Goal: Find contact information: Find contact information

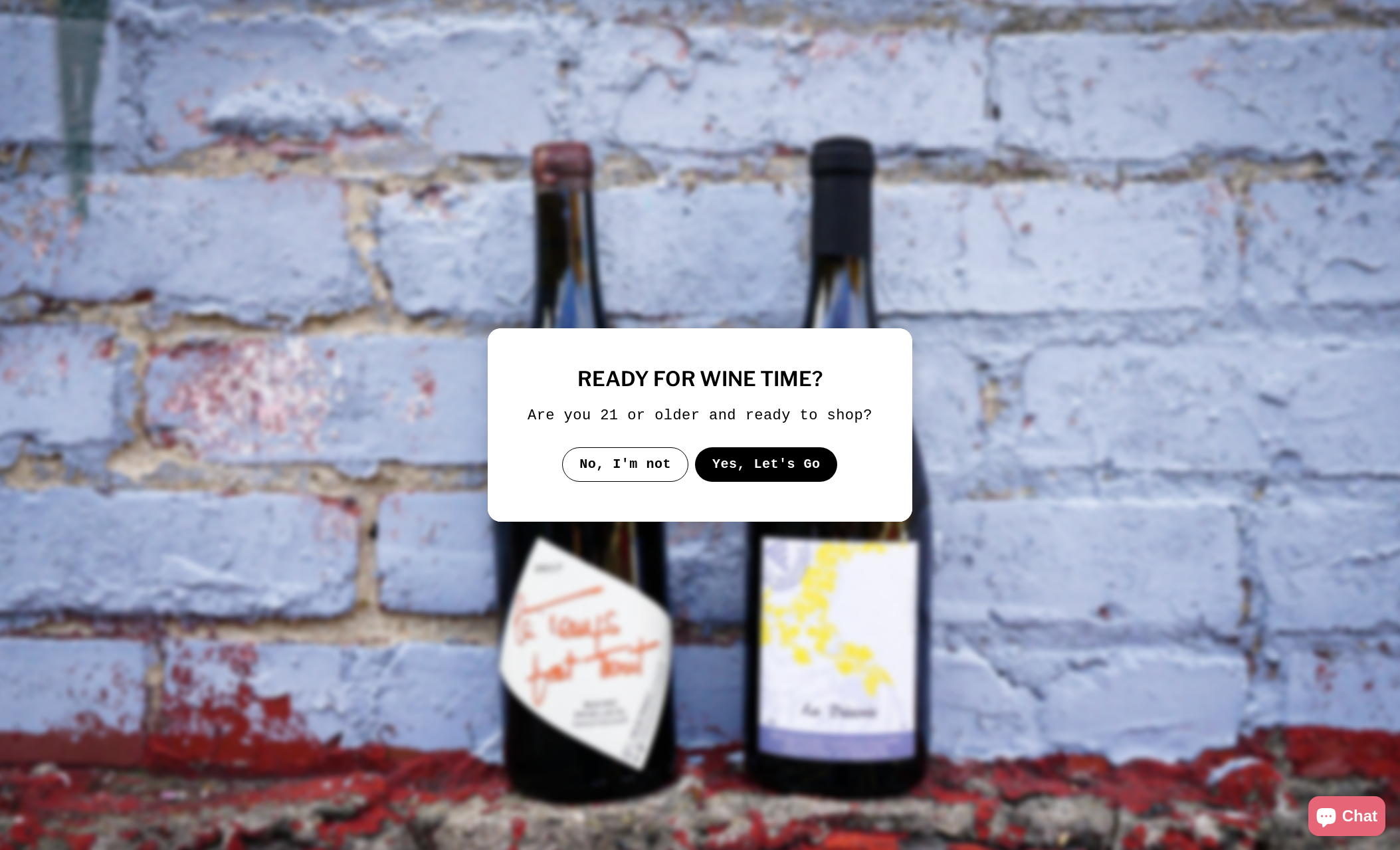
click at [740, 475] on button "Yes, Let's Go" at bounding box center [766, 465] width 143 height 35
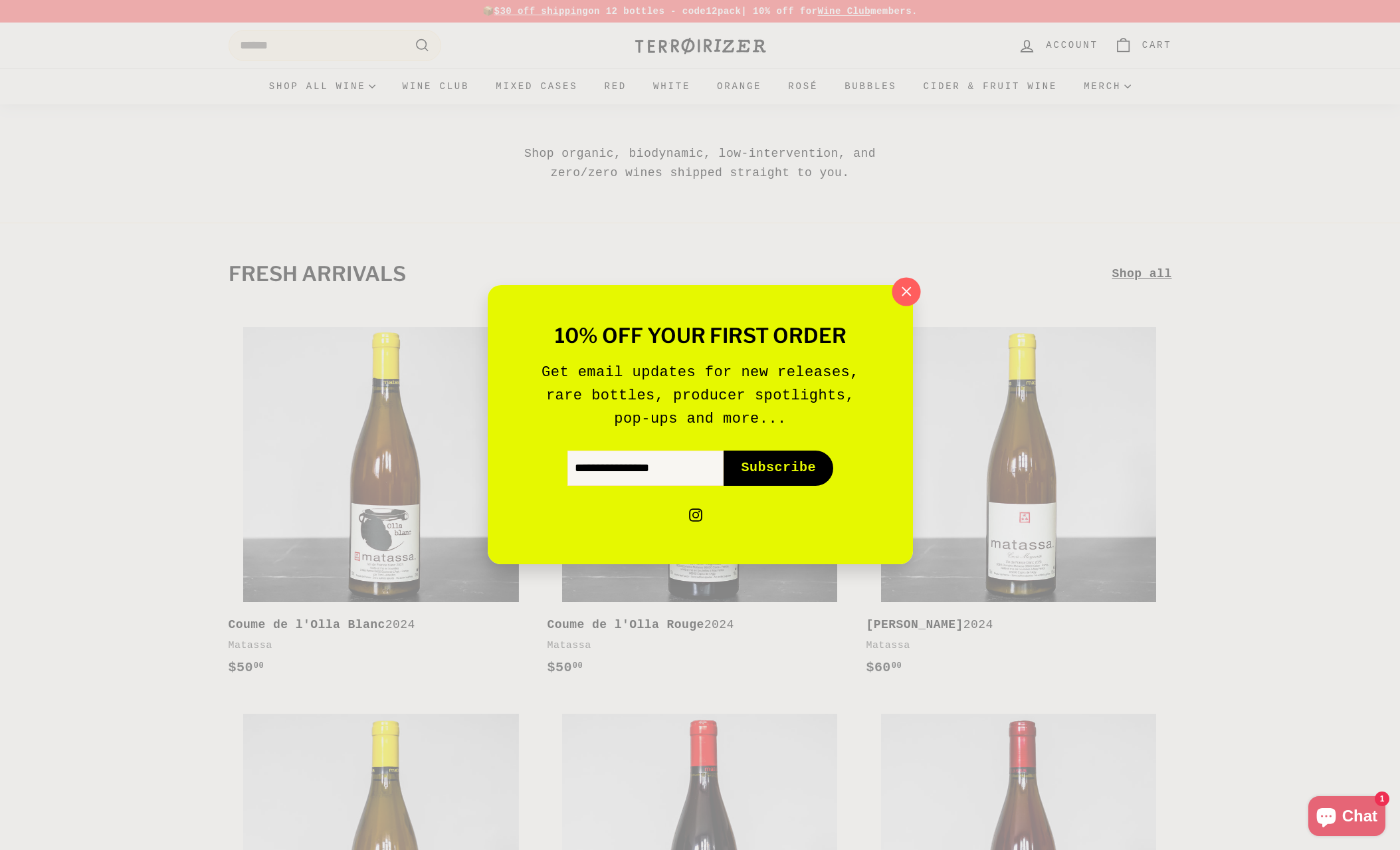
click at [904, 290] on icon "button" at bounding box center [906, 292] width 8 height 8
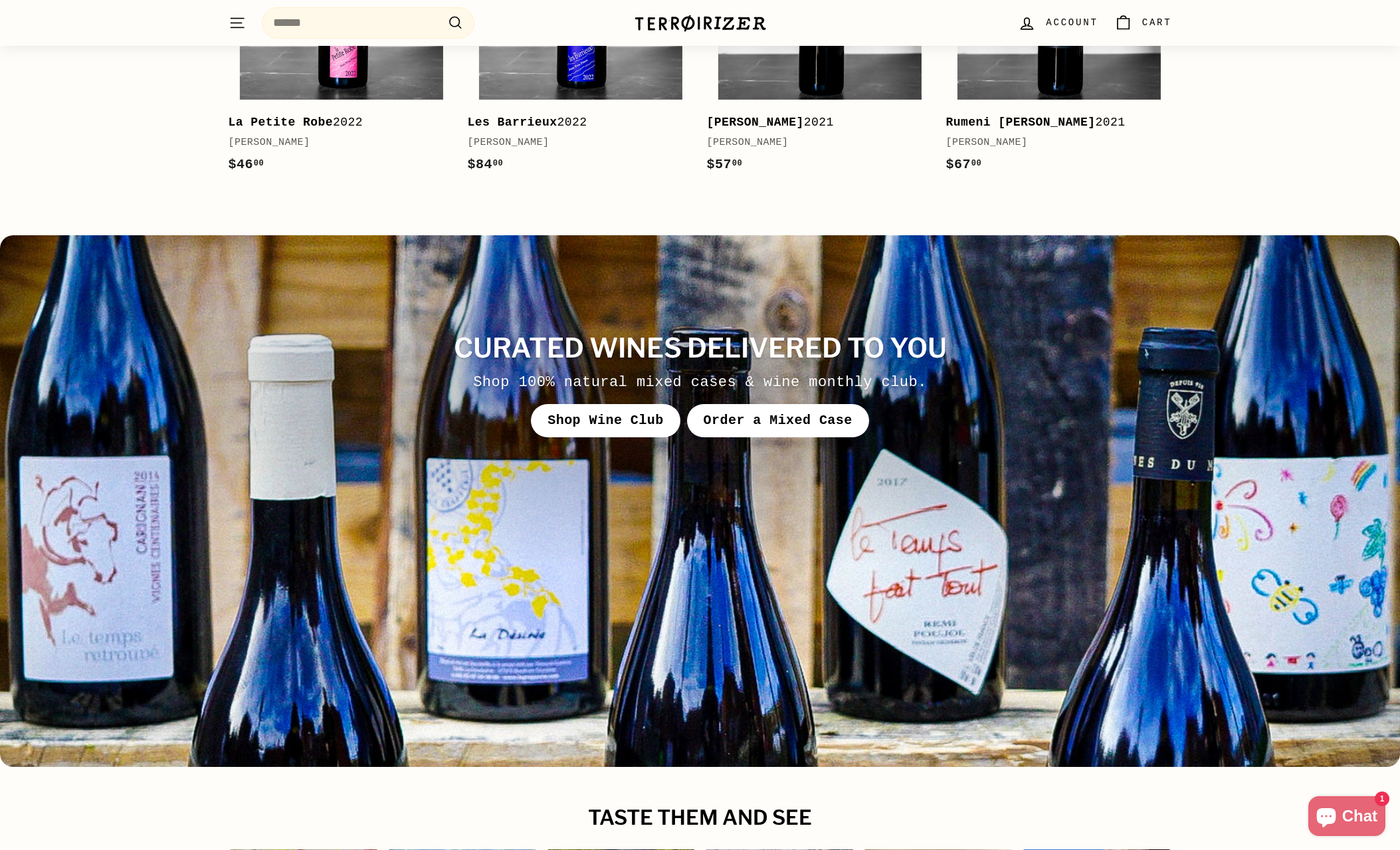
scroll to position [5109, 0]
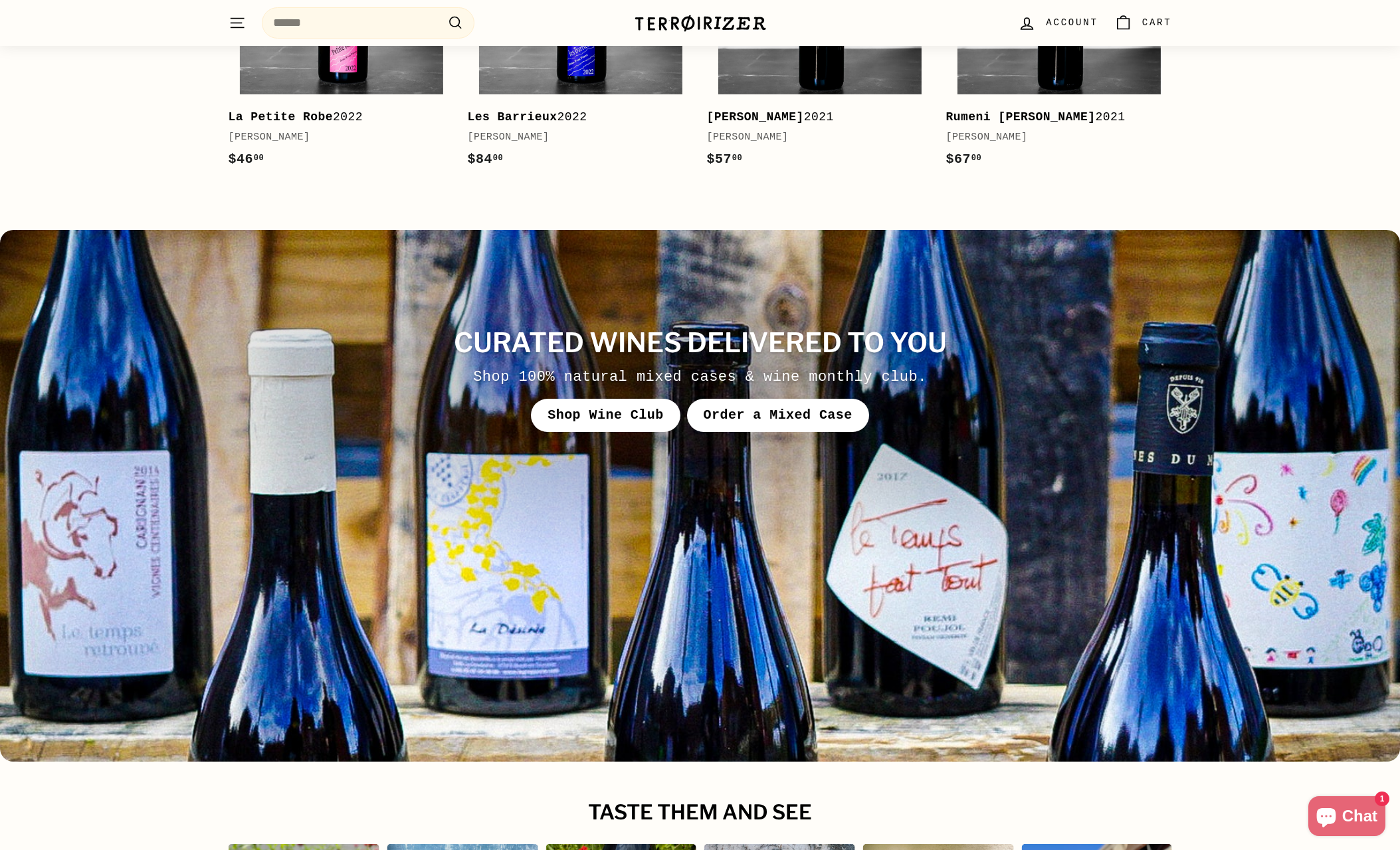
click at [843, 366] on div "Shop 100% natural mixed cases & wine monthly club." at bounding box center [699, 377] width 1204 height 23
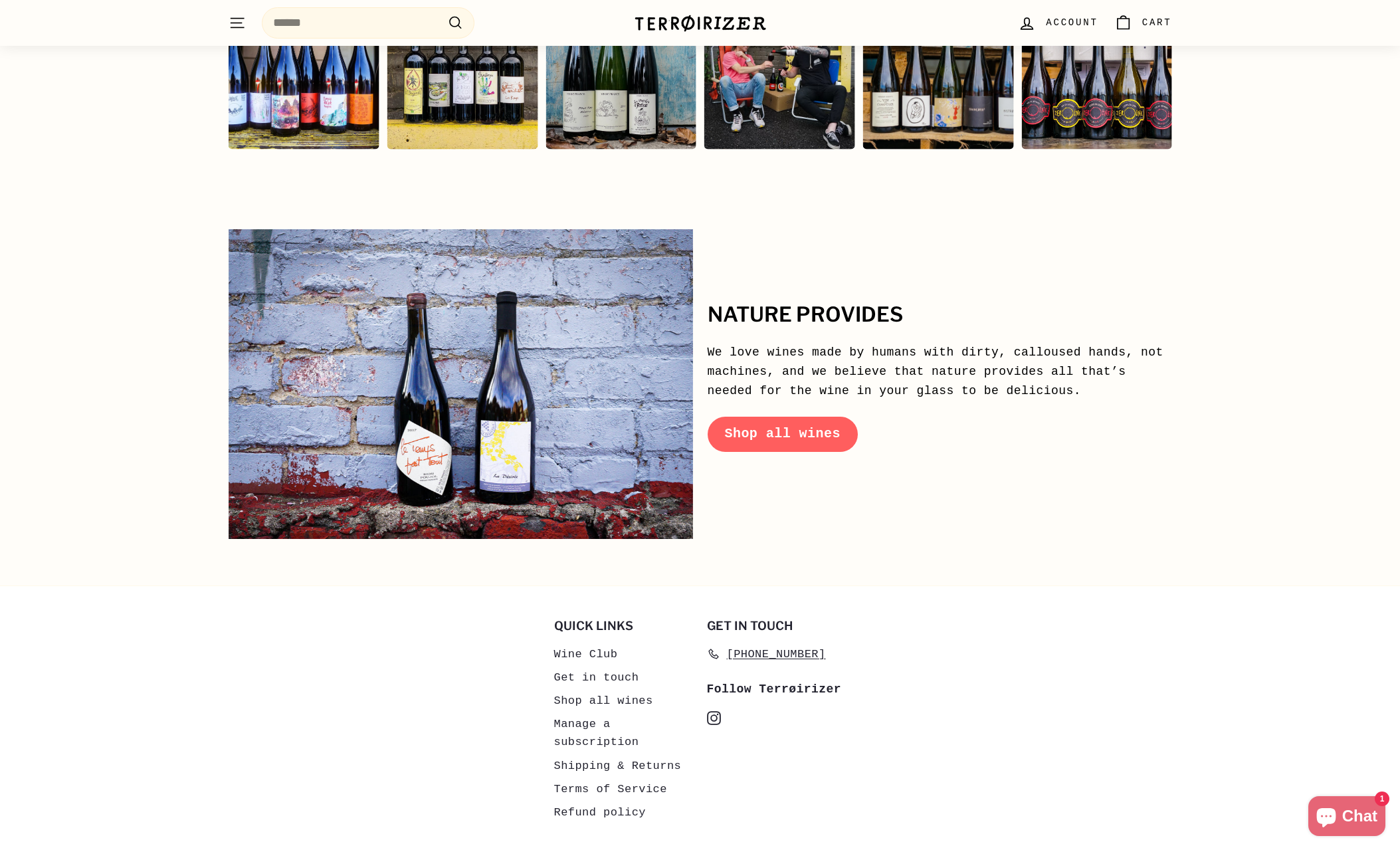
scroll to position [6272, 0]
click at [622, 665] on link "Get in touch" at bounding box center [596, 676] width 85 height 23
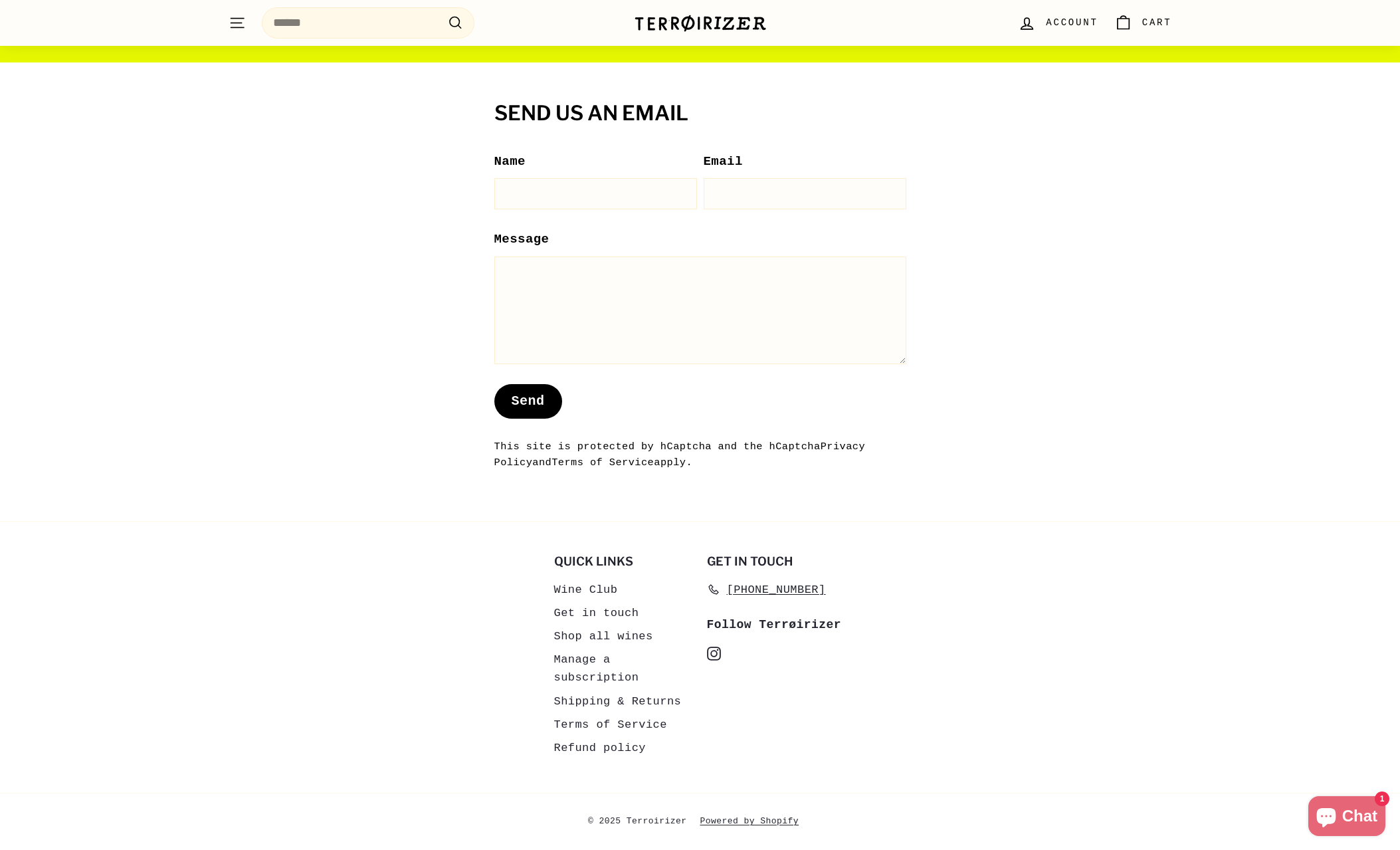
scroll to position [1020, 0]
click at [651, 822] on span "© 2025 Terroirizer" at bounding box center [644, 822] width 112 height 17
drag, startPoint x: 769, startPoint y: 18, endPoint x: 647, endPoint y: 23, distance: 122.1
click at [647, 23] on div ". . . Site navigation Search .cls-1{fill:none;stroke:#000;stroke-miterlimit:10;…" at bounding box center [700, 23] width 943 height 40
copy image-element
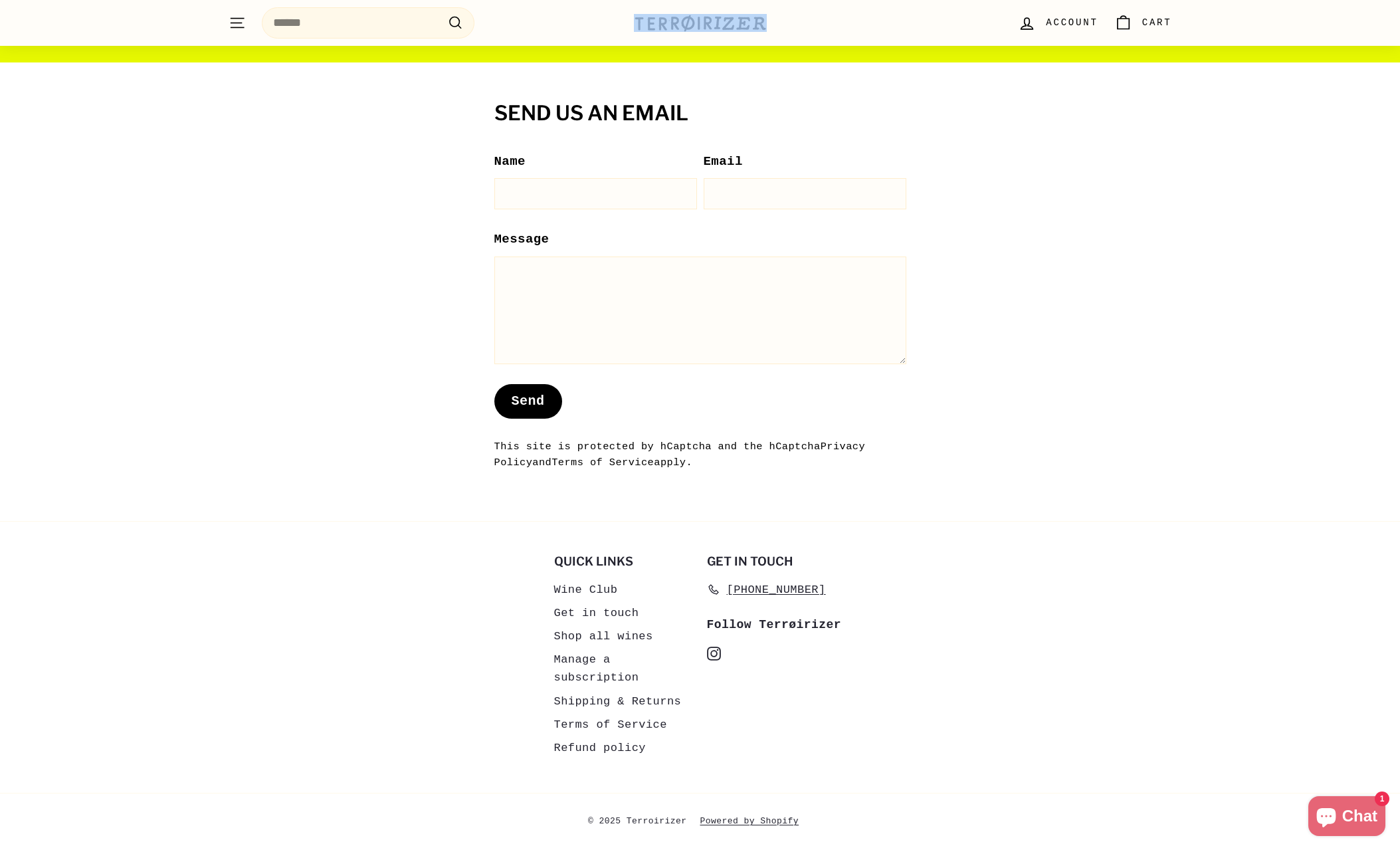
drag, startPoint x: 687, startPoint y: 822, endPoint x: 625, endPoint y: 818, distance: 62.1
click at [625, 818] on span "© 2025 Terroirizer" at bounding box center [644, 822] width 112 height 17
copy span "Terroirizer"
